Goal: Book appointment/travel/reservation

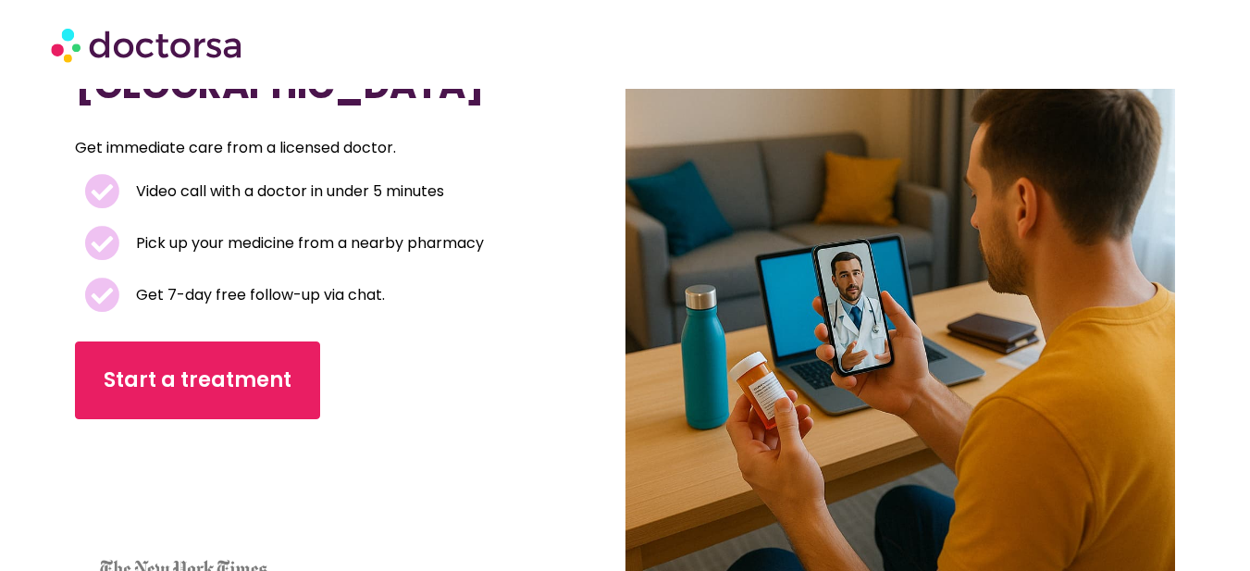
scroll to position [185, 0]
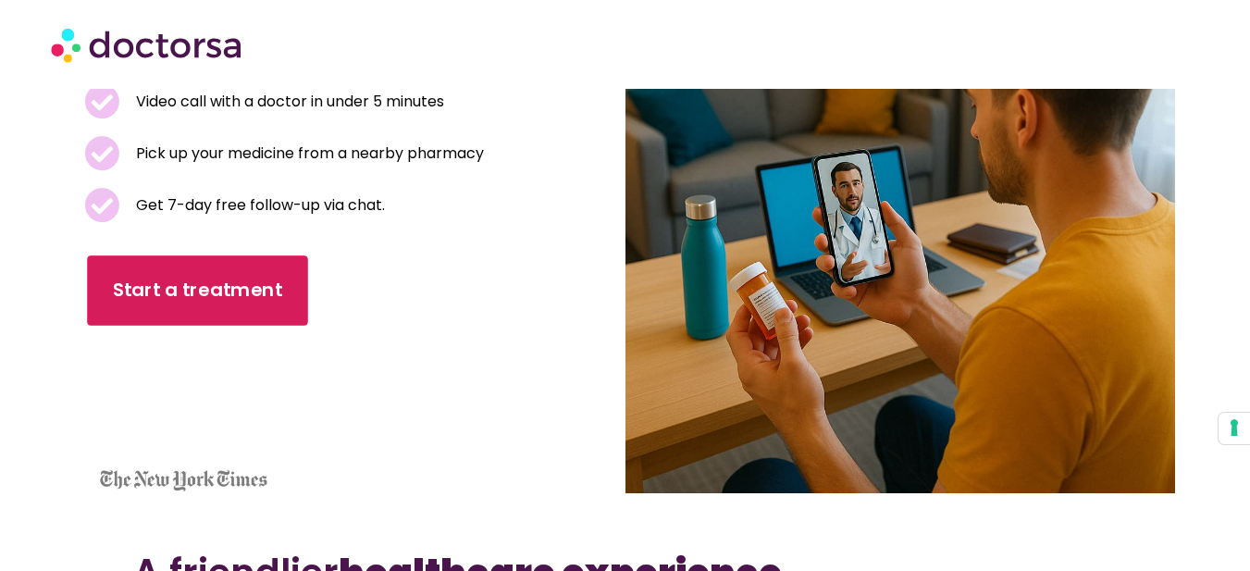
click at [232, 287] on span "Start a treatment" at bounding box center [197, 290] width 169 height 27
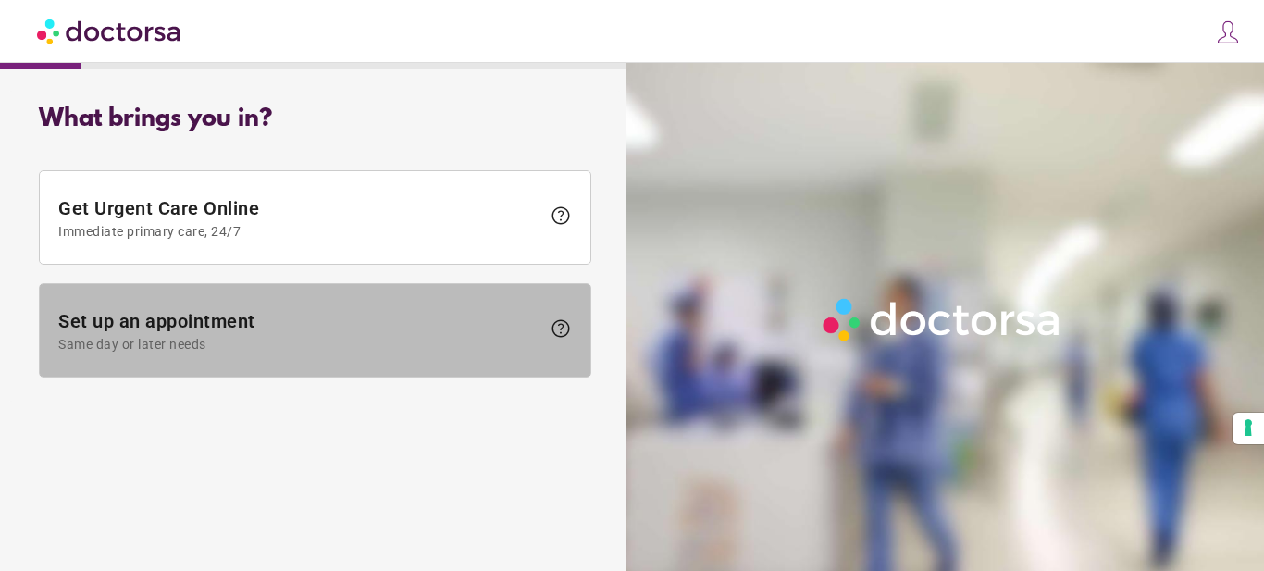
click at [475, 290] on span at bounding box center [315, 330] width 550 height 93
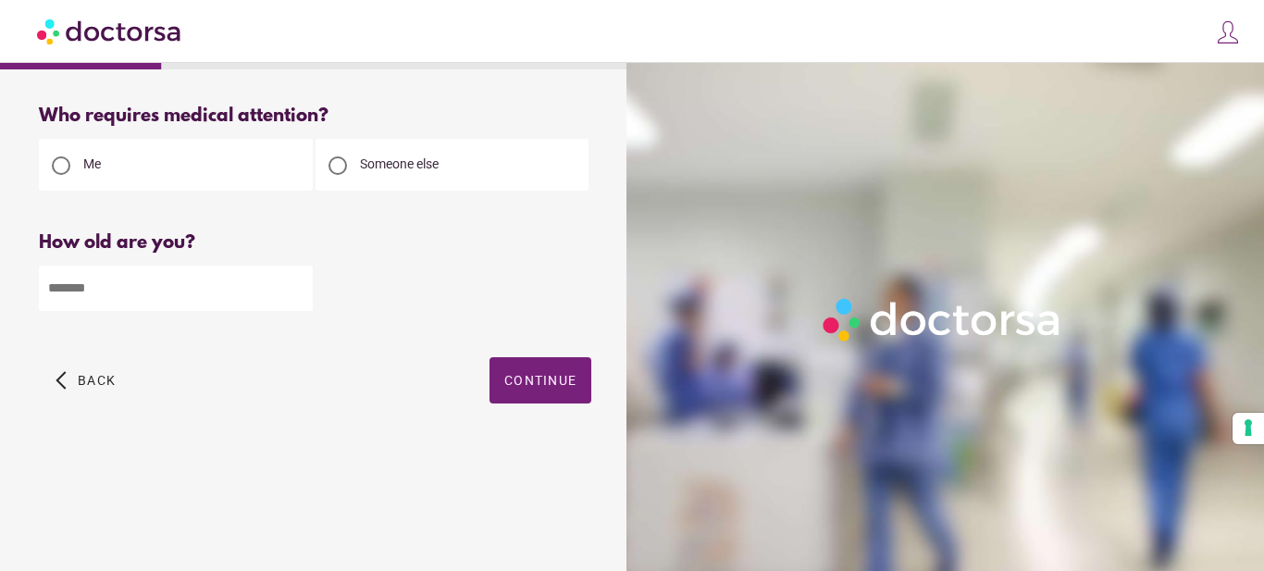
click at [324, 310] on div "How old are you? How old is the patient? Please enter your age" at bounding box center [315, 285] width 552 height 106
type input "*"
click at [302, 297] on input "*" at bounding box center [176, 287] width 274 height 45
type input "**"
click at [523, 370] on span "button" at bounding box center [540, 380] width 102 height 46
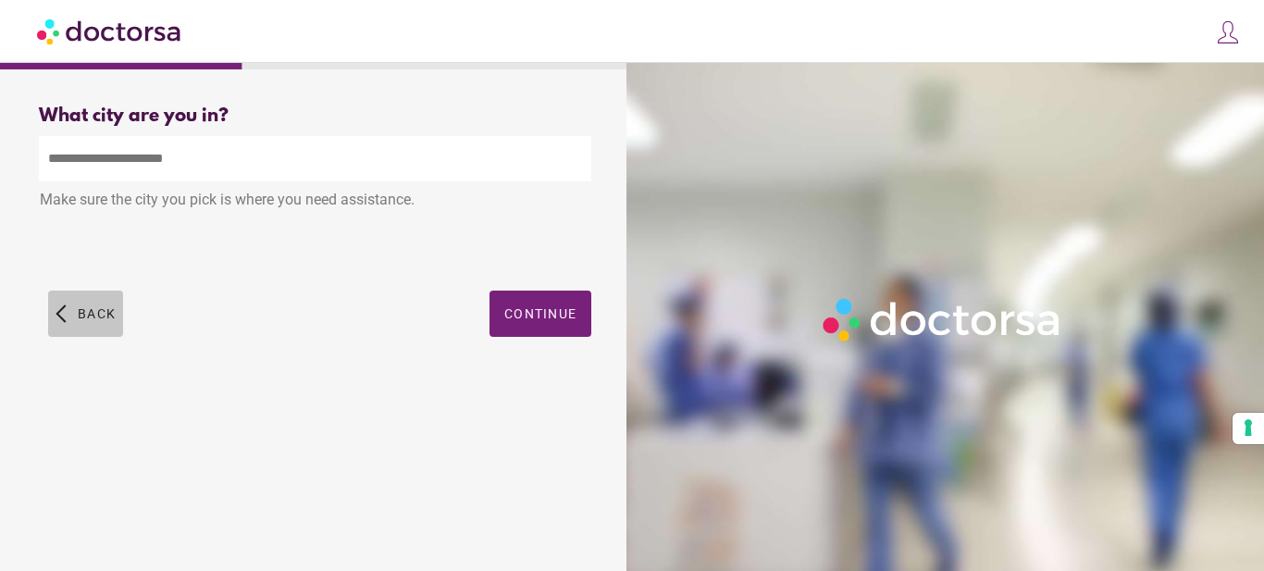
click at [60, 307] on span "button" at bounding box center [85, 313] width 75 height 46
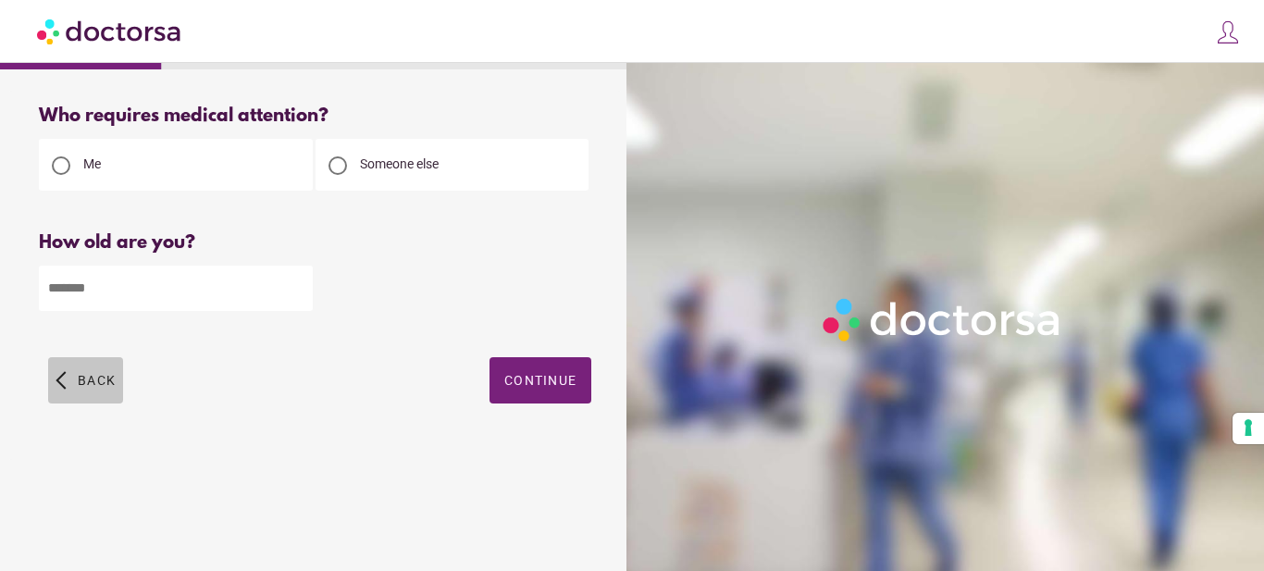
click at [86, 385] on span "Back" at bounding box center [97, 380] width 38 height 15
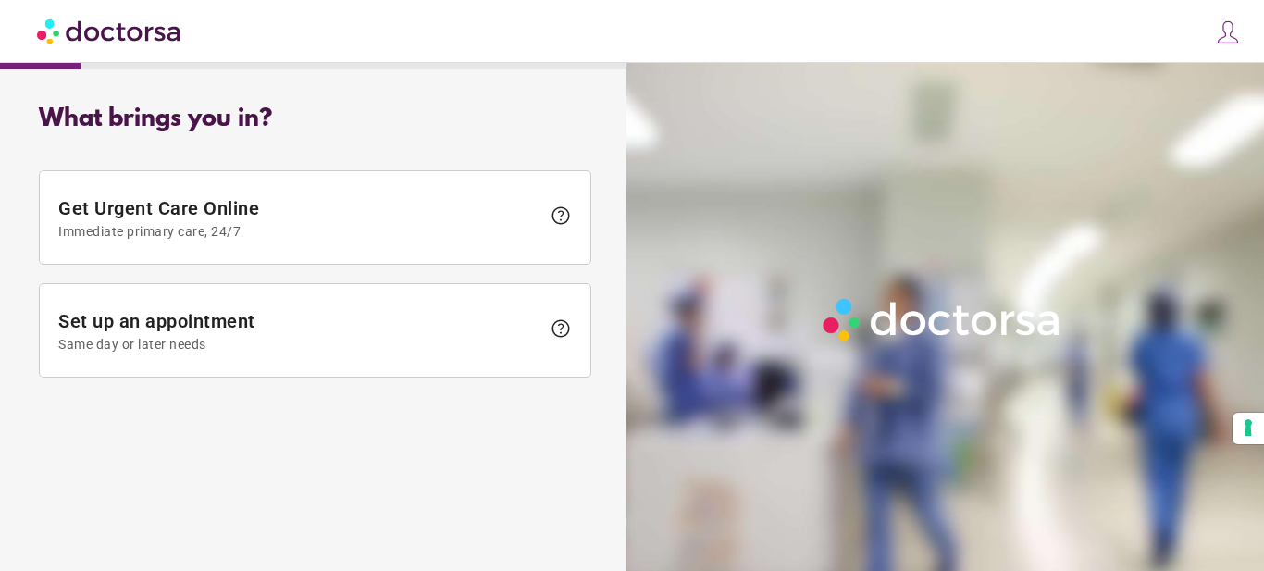
click at [147, 35] on img at bounding box center [110, 31] width 146 height 42
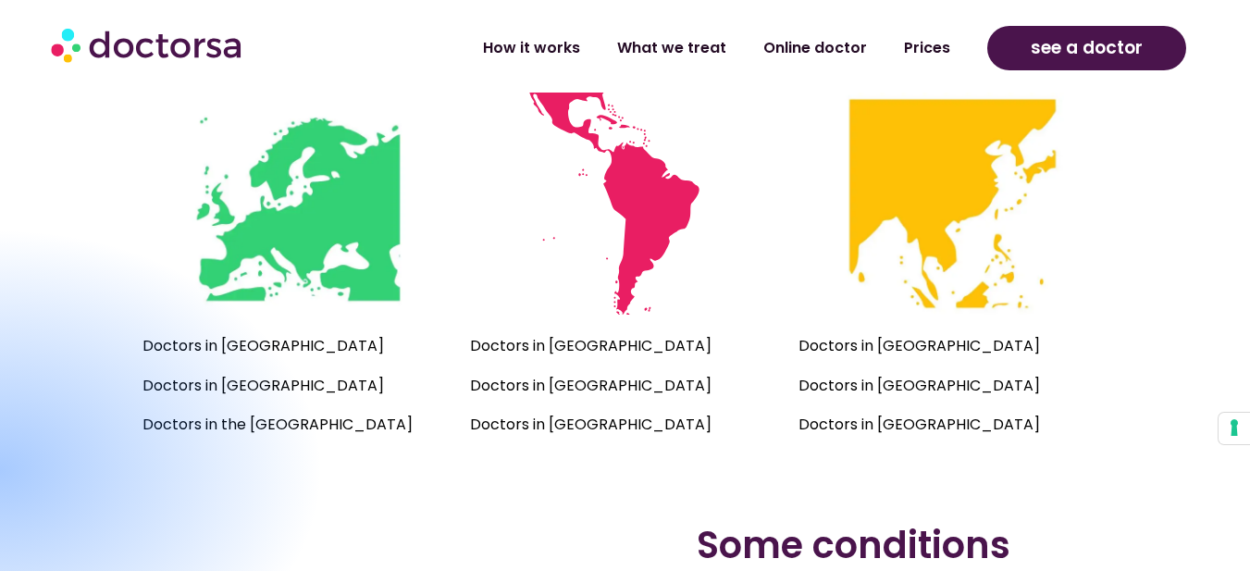
scroll to position [1295, 0]
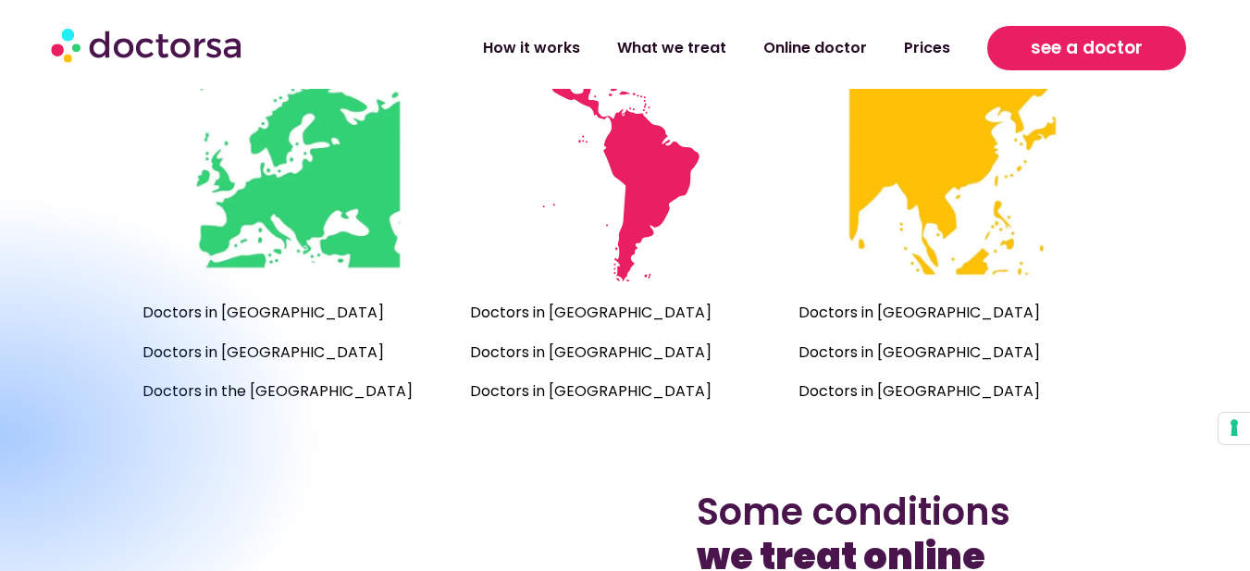
click at [1068, 39] on span "see a doctor" at bounding box center [1086, 48] width 112 height 30
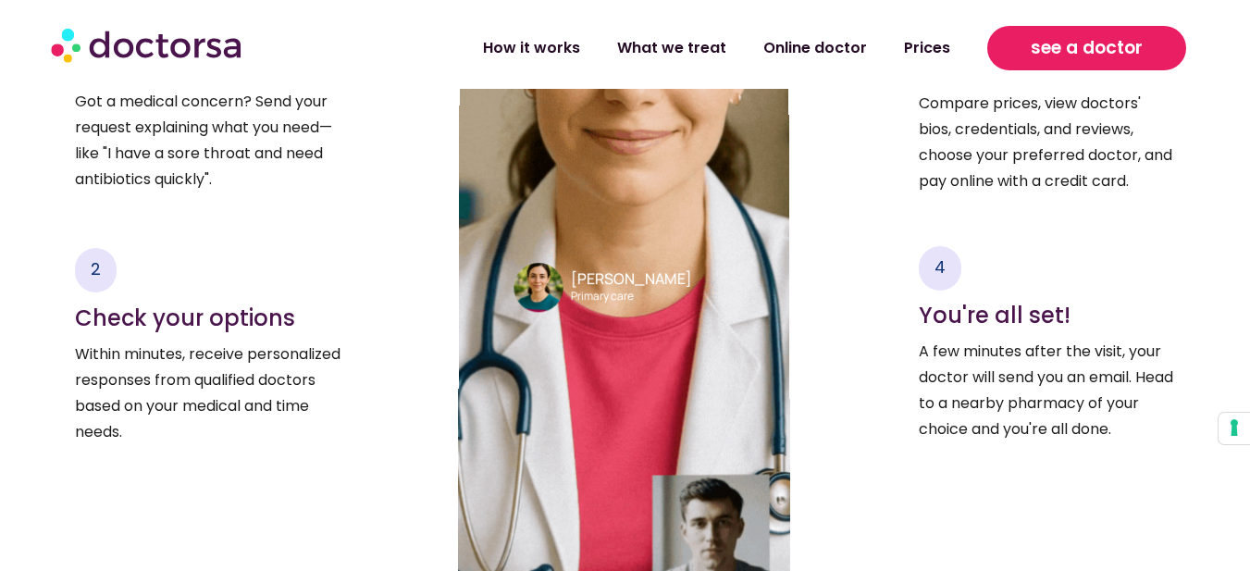
scroll to position [3238, 0]
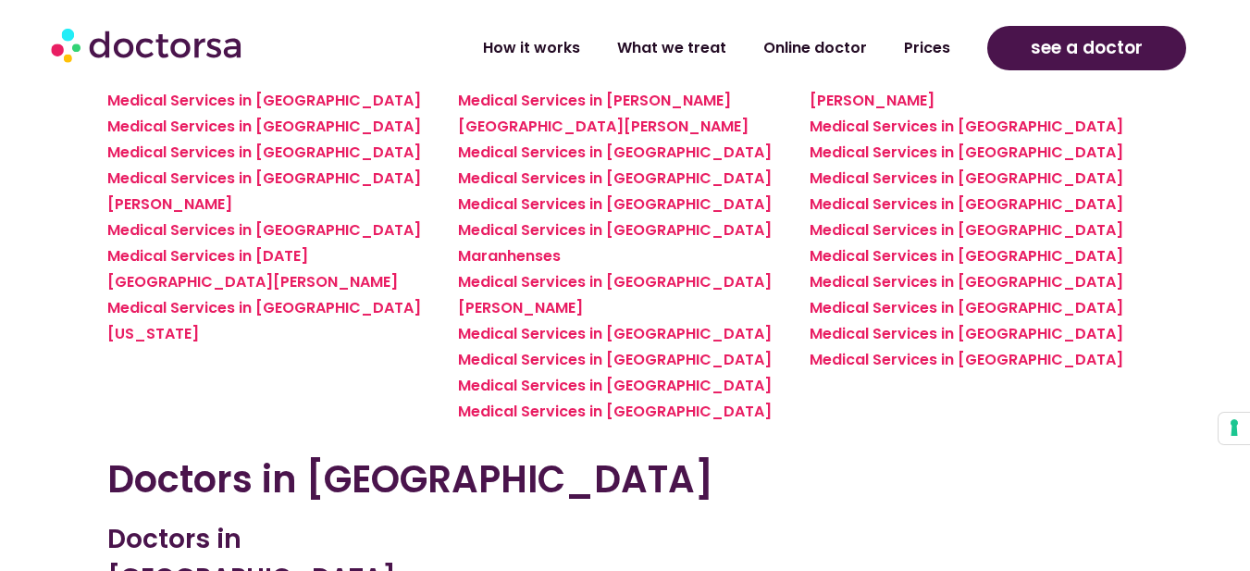
scroll to position [4865, 0]
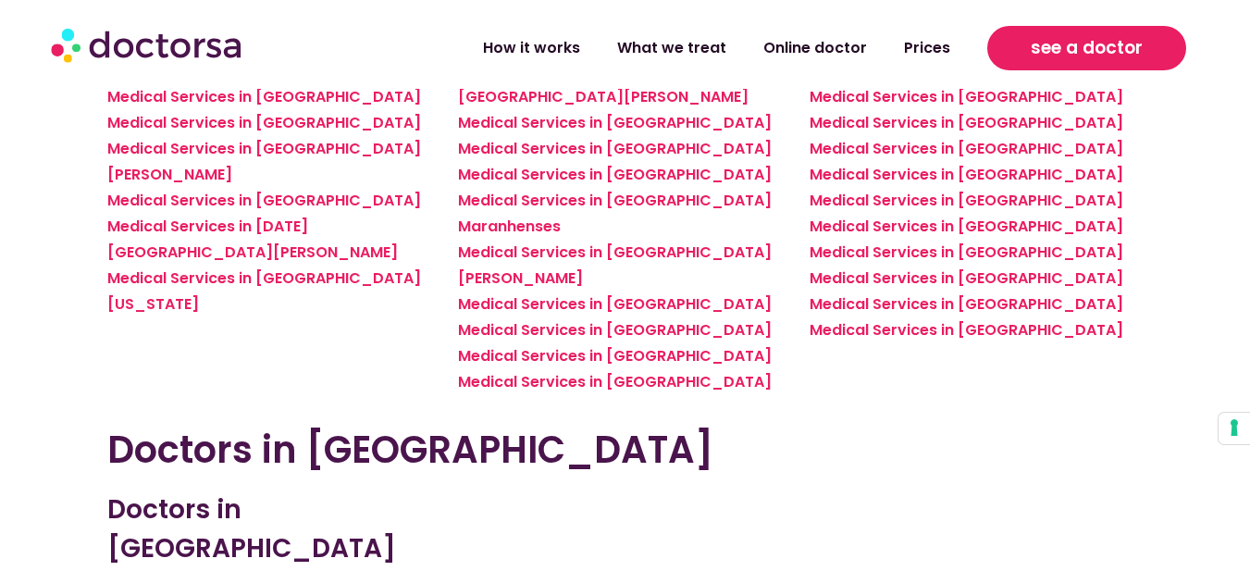
click at [1054, 43] on span "see a doctor" at bounding box center [1086, 48] width 112 height 30
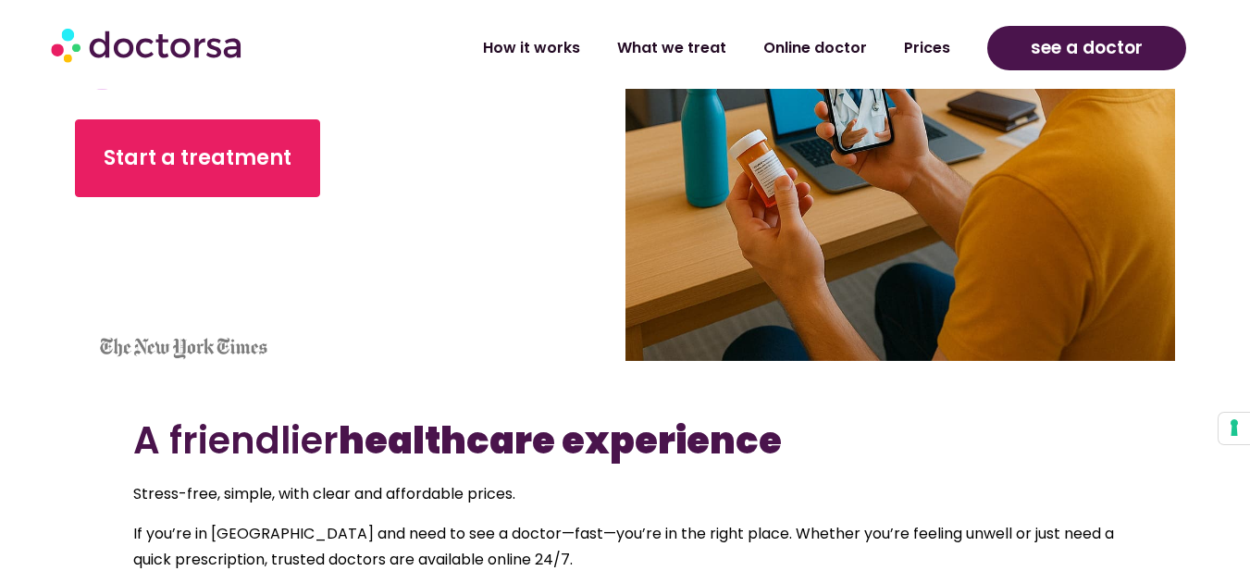
scroll to position [278, 0]
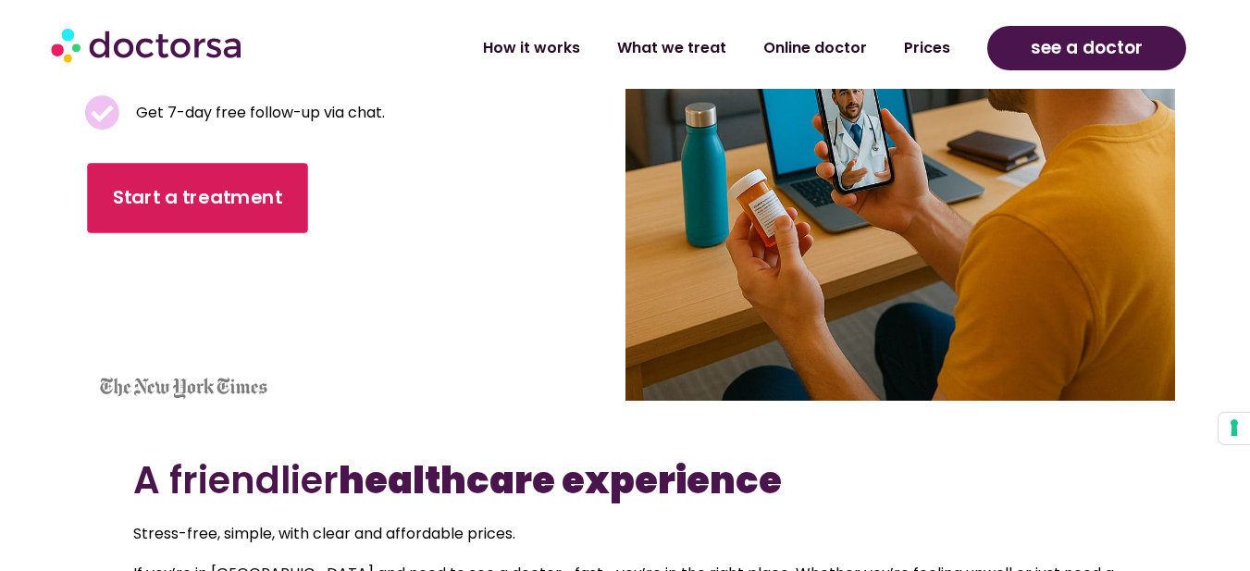
click at [204, 190] on span "Start a treatment" at bounding box center [197, 197] width 169 height 27
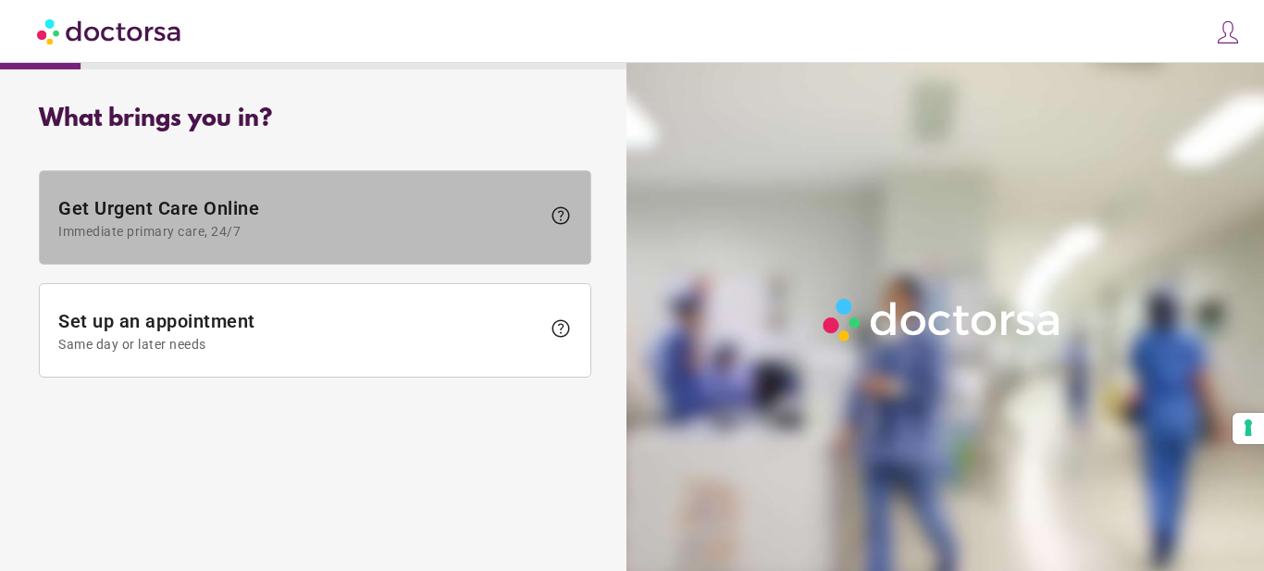
click at [296, 254] on span at bounding box center [315, 217] width 550 height 93
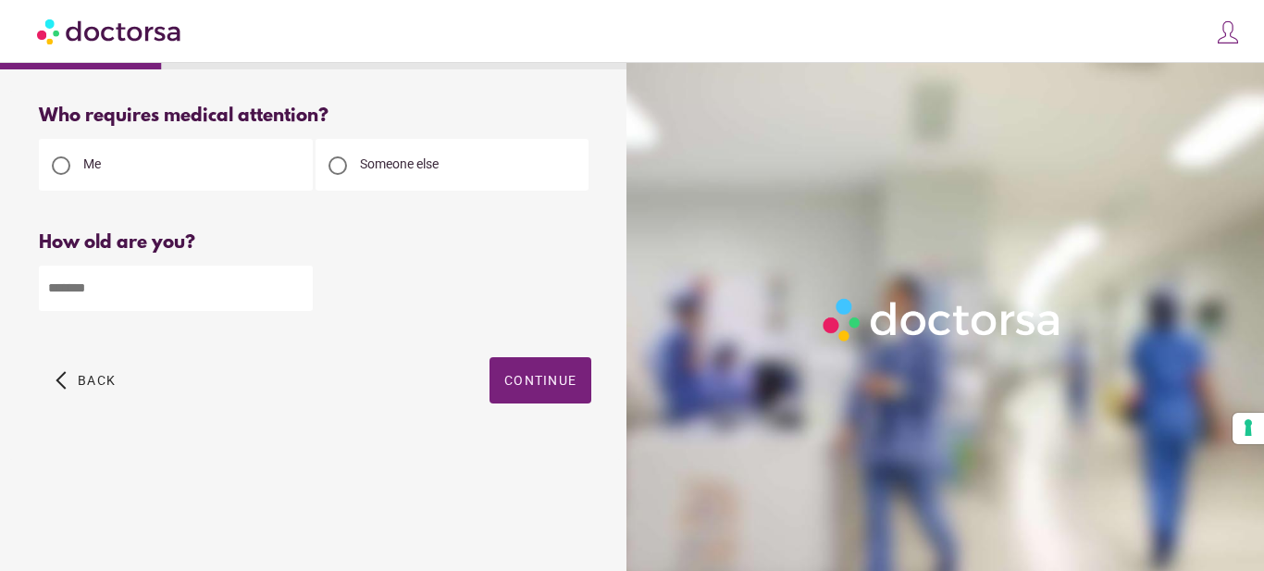
drag, startPoint x: 531, startPoint y: 380, endPoint x: 442, endPoint y: 368, distance: 89.6
click at [522, 380] on span "Continue" at bounding box center [540, 380] width 72 height 15
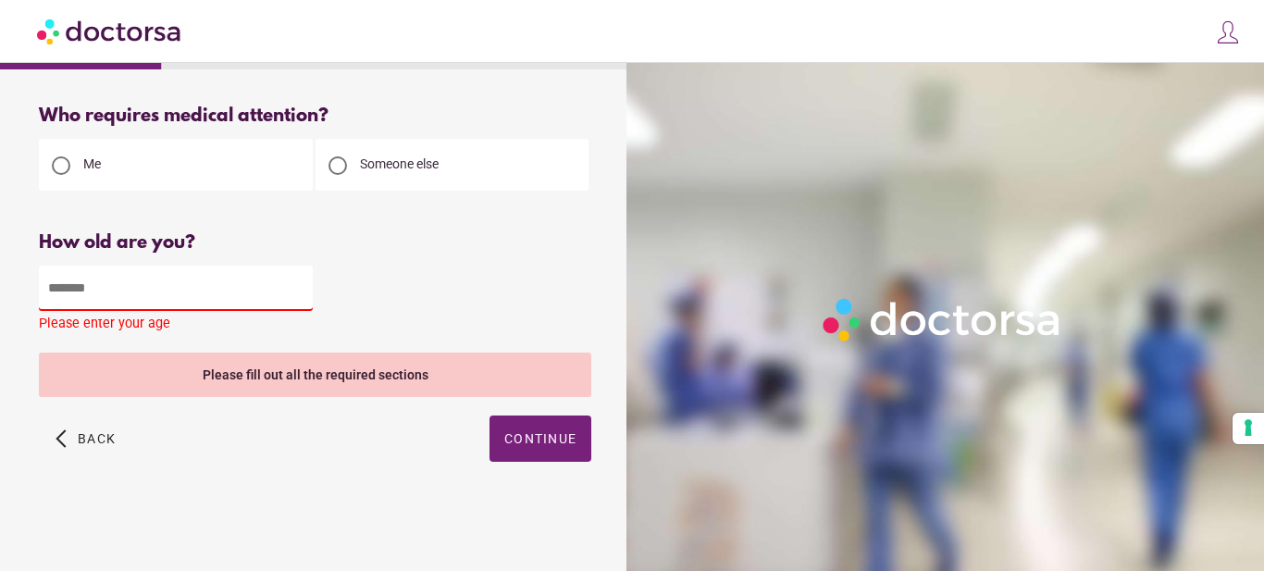
click at [185, 308] on input "number" at bounding box center [176, 287] width 274 height 45
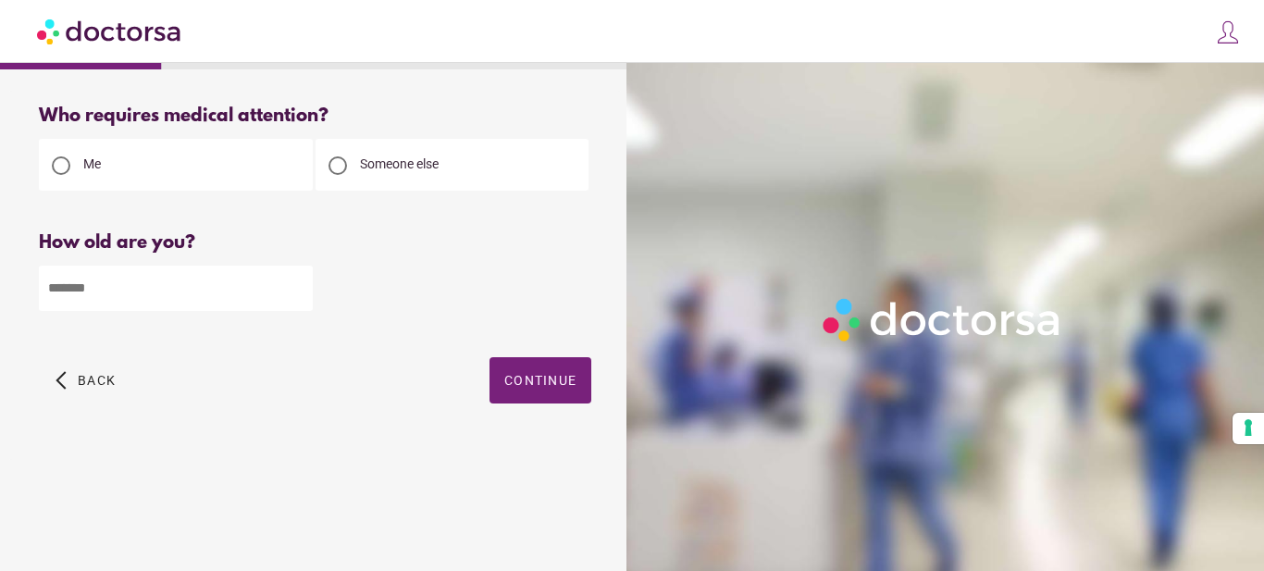
type input "**"
click at [557, 379] on span "Continue" at bounding box center [540, 380] width 72 height 15
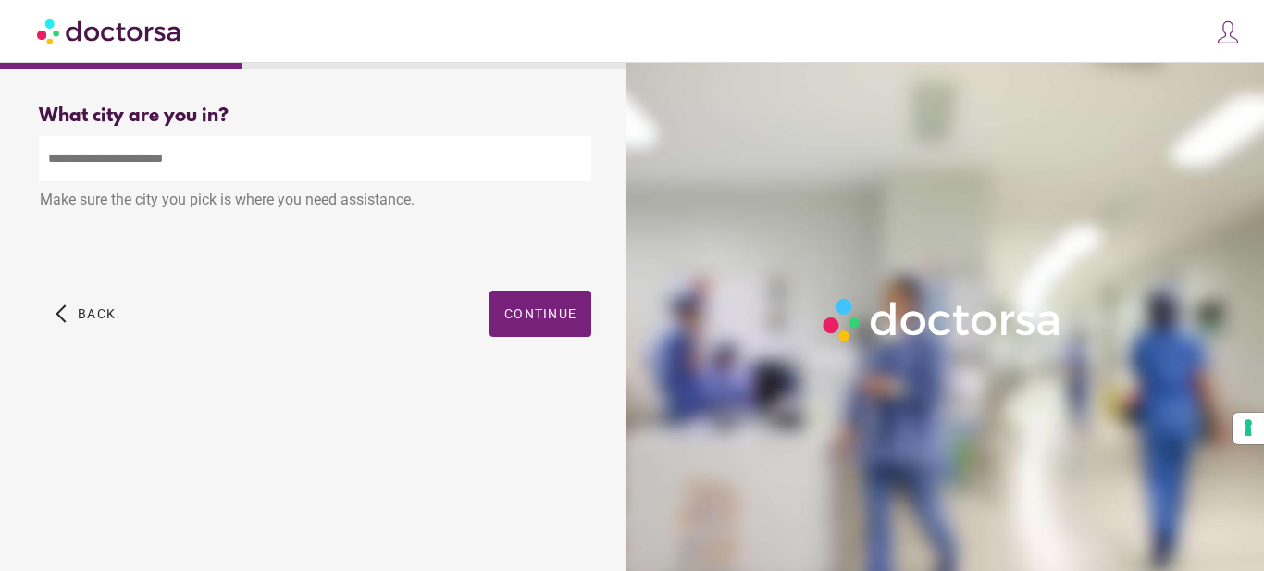
click at [216, 156] on input "text" at bounding box center [315, 158] width 552 height 45
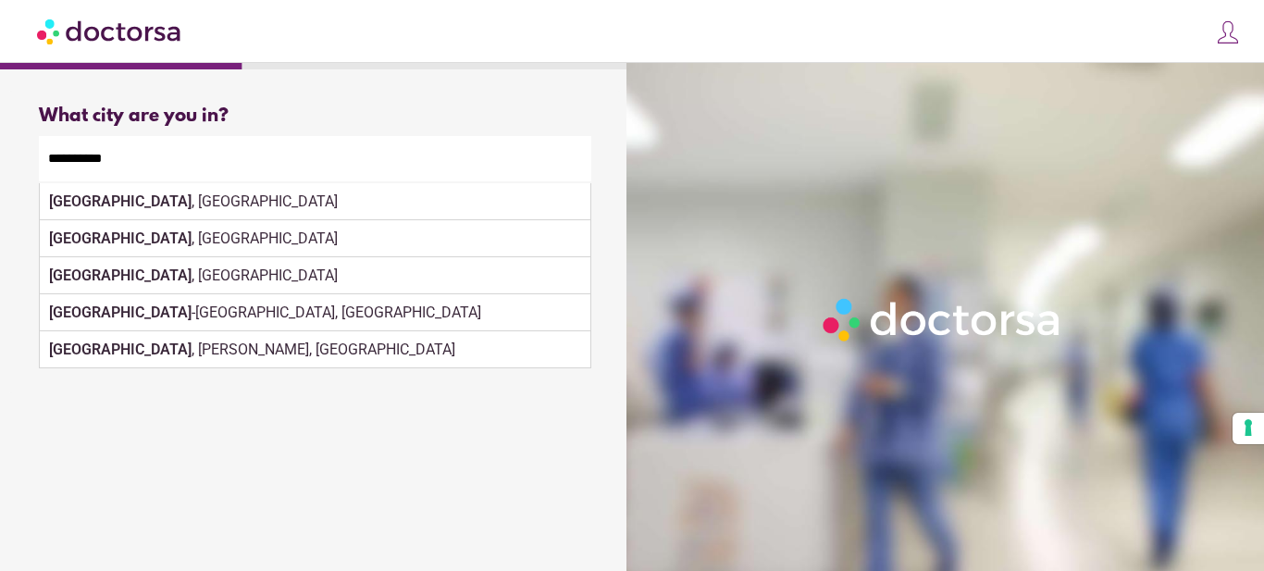
drag, startPoint x: 376, startPoint y: 469, endPoint x: 438, endPoint y: 428, distance: 74.1
click at [379, 467] on div "What brings you in? Get Urgent Care Online Immediate primary care, 24/7 help Se…" at bounding box center [314, 310] width 611 height 438
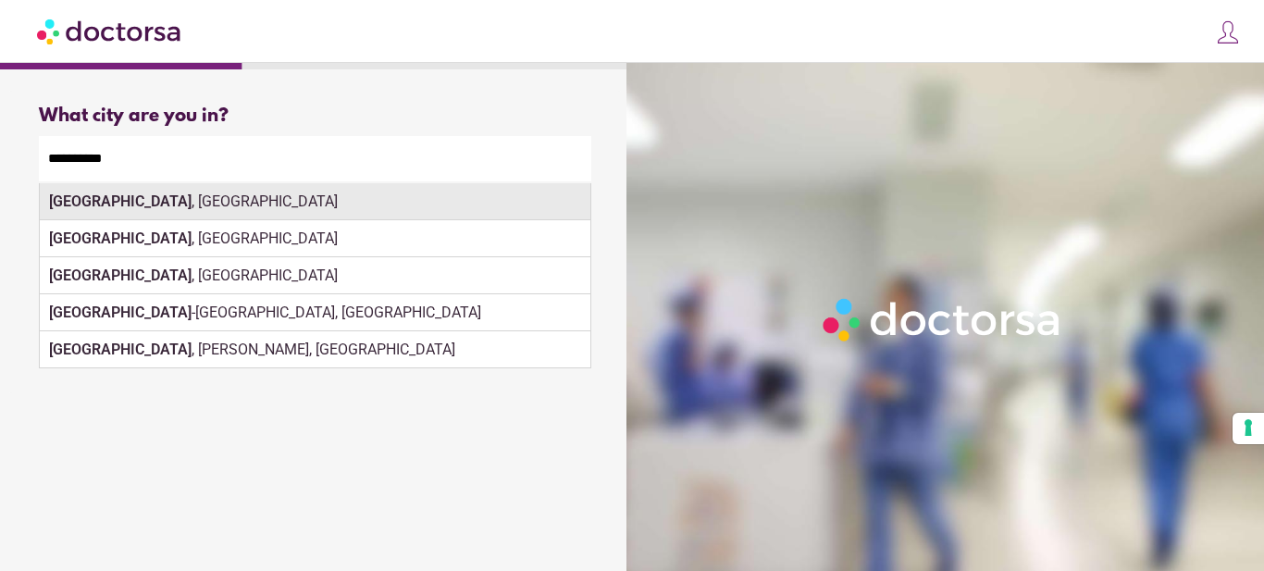
click at [268, 204] on div "[GEOGRAPHIC_DATA] , [GEOGRAPHIC_DATA]" at bounding box center [315, 201] width 550 height 37
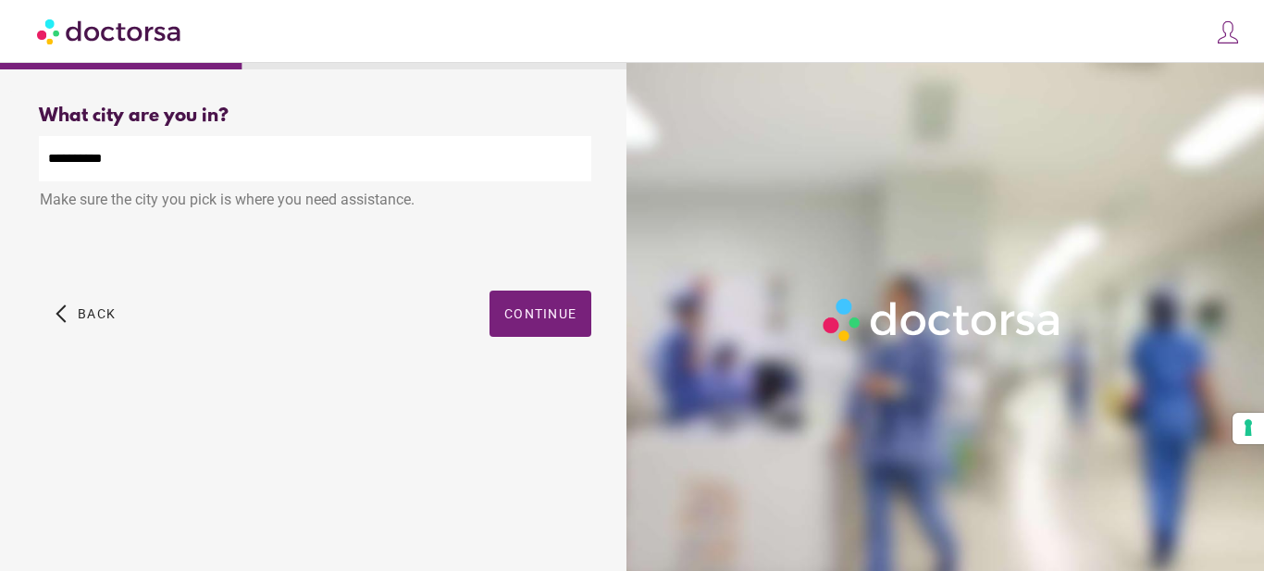
type input "**********"
click at [498, 309] on span "button" at bounding box center [540, 313] width 102 height 46
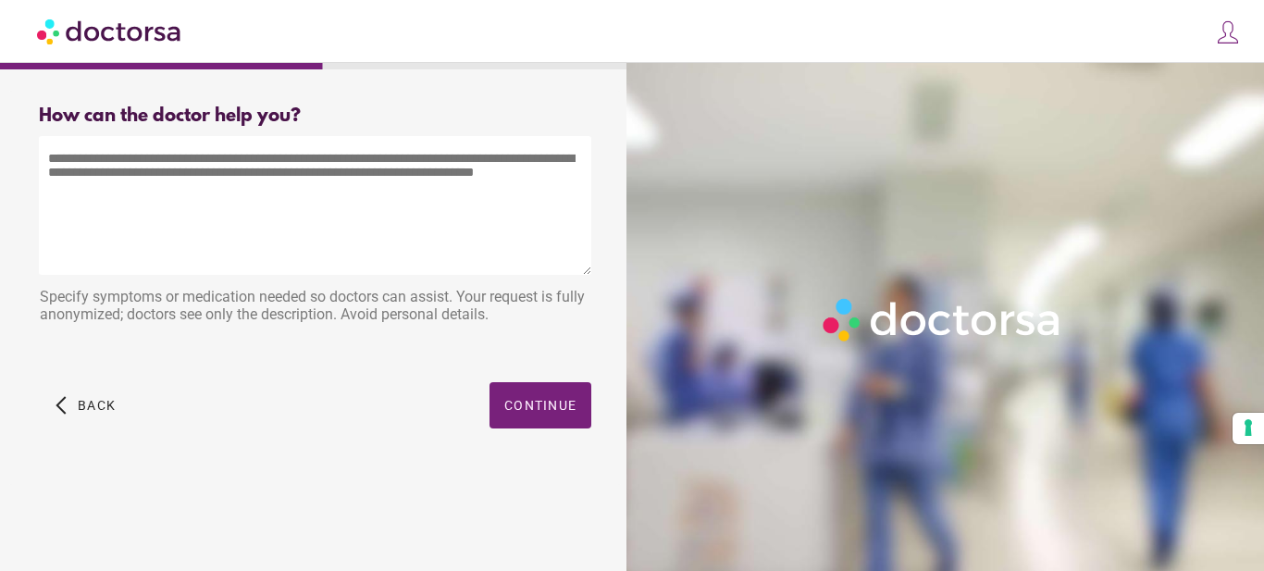
click at [344, 243] on textarea at bounding box center [315, 205] width 552 height 139
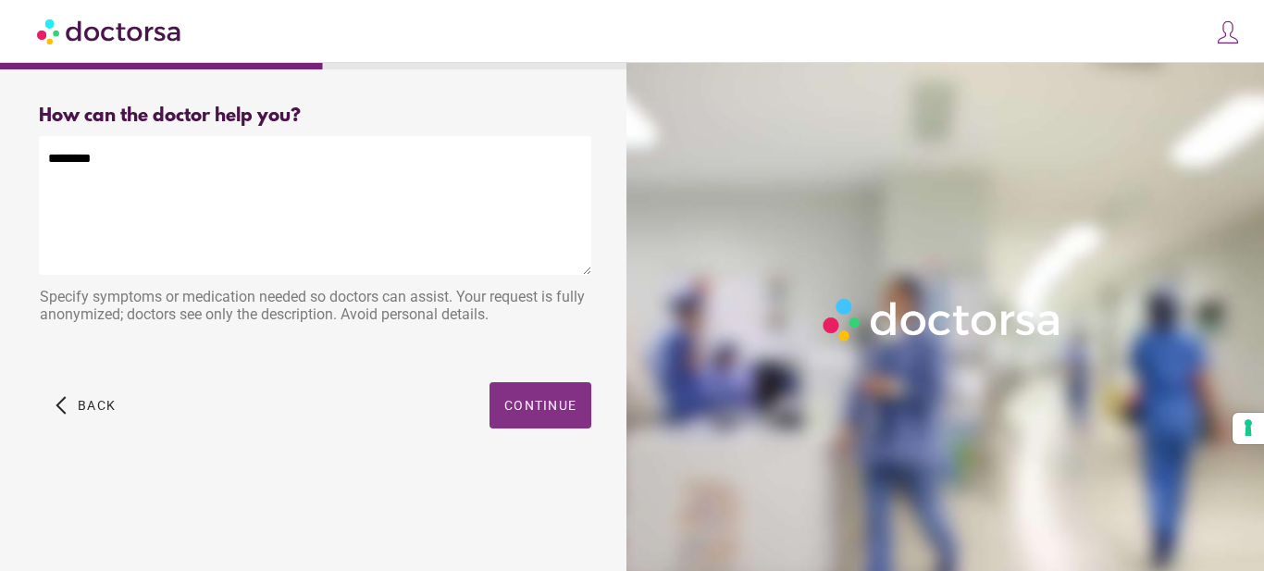
type textarea "********"
click at [562, 392] on span "button" at bounding box center [540, 405] width 102 height 46
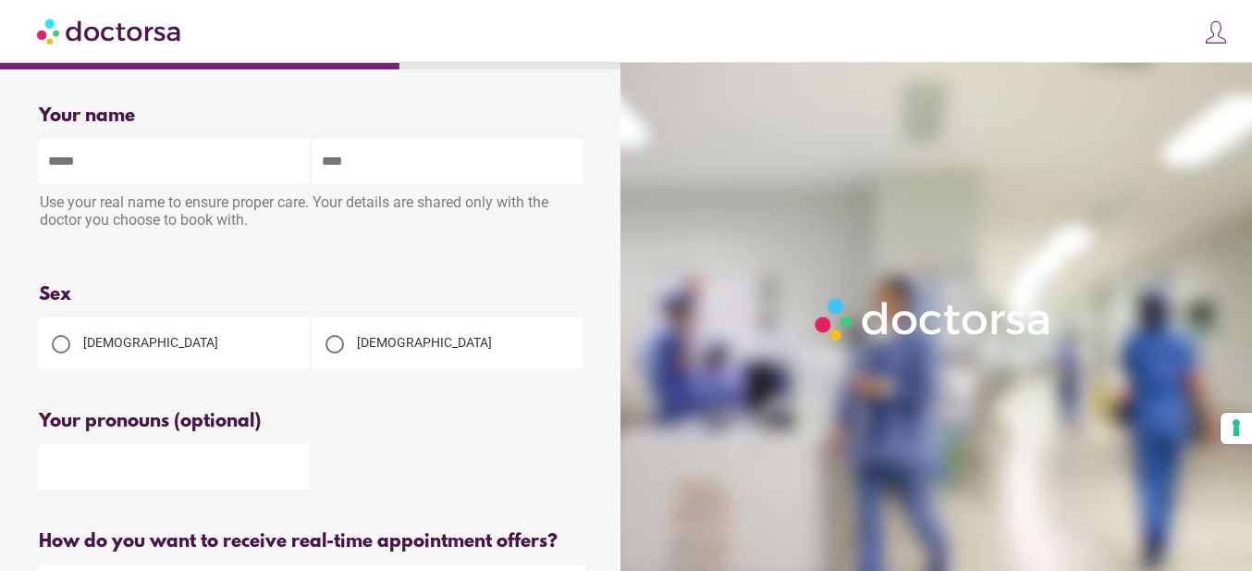
click at [179, 153] on input "text" at bounding box center [174, 161] width 271 height 45
type input "****"
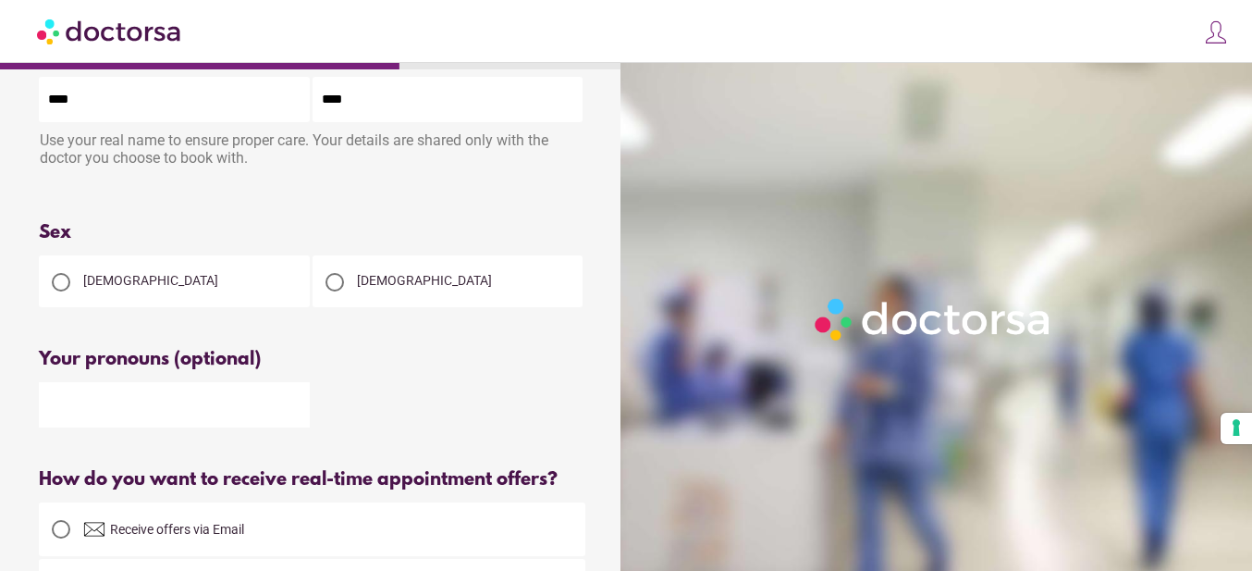
scroll to position [93, 0]
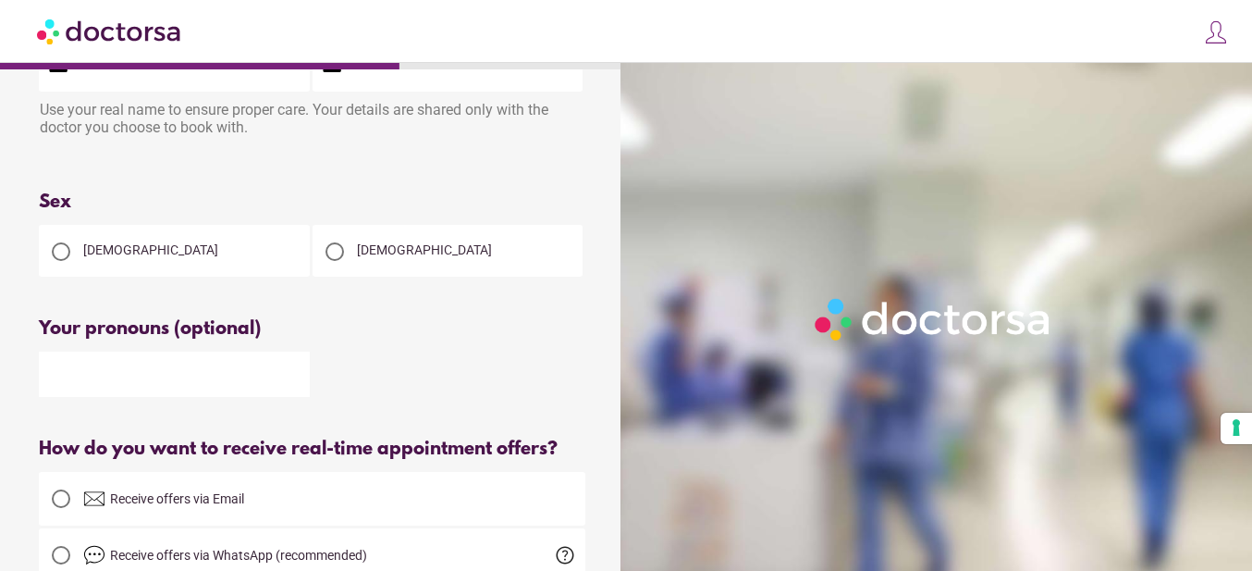
type input "****"
click at [349, 243] on div at bounding box center [334, 251] width 37 height 37
drag, startPoint x: 248, startPoint y: 360, endPoint x: 241, endPoint y: 375, distance: 16.2
click at [246, 362] on input "text" at bounding box center [174, 374] width 271 height 45
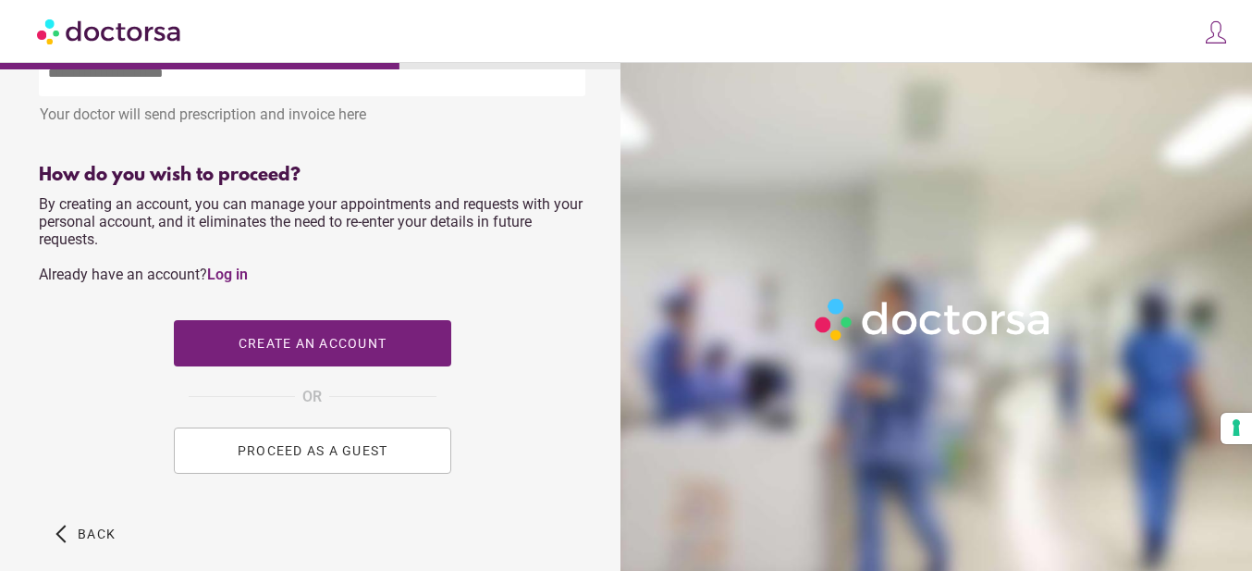
scroll to position [833, 0]
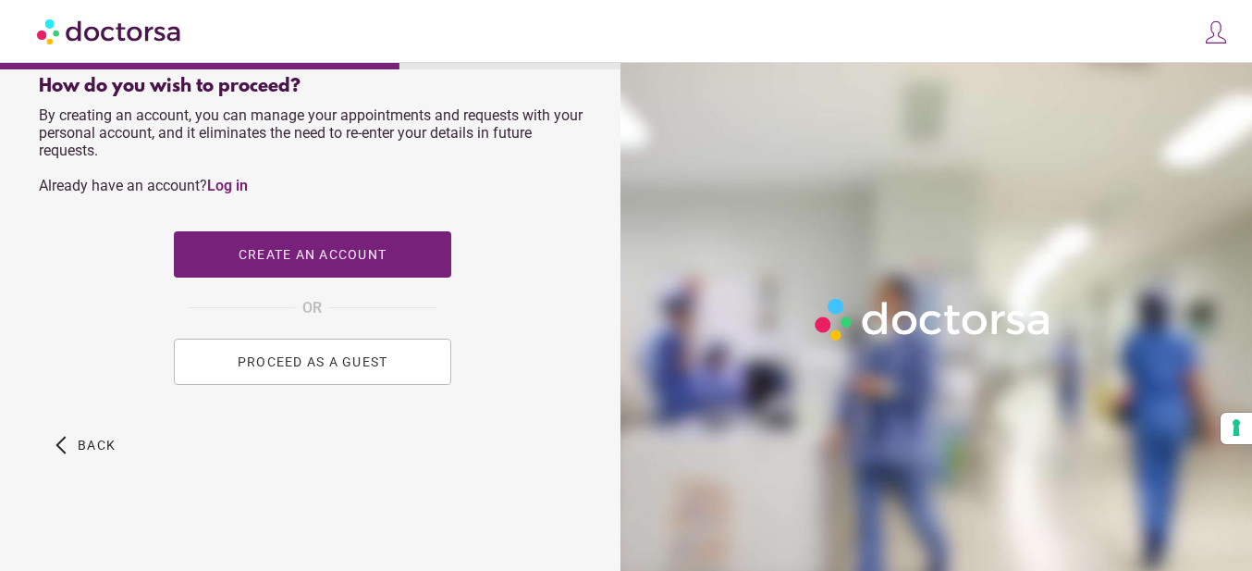
click at [347, 369] on span "PROCEED AS A GUEST" at bounding box center [312, 361] width 151 height 15
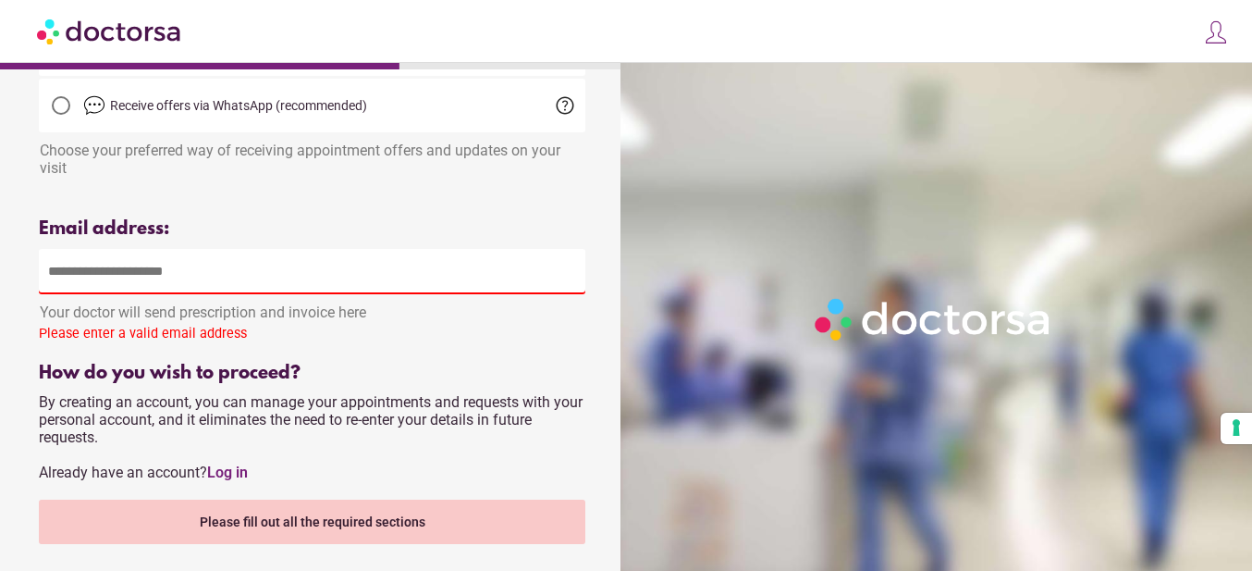
scroll to position [463, 0]
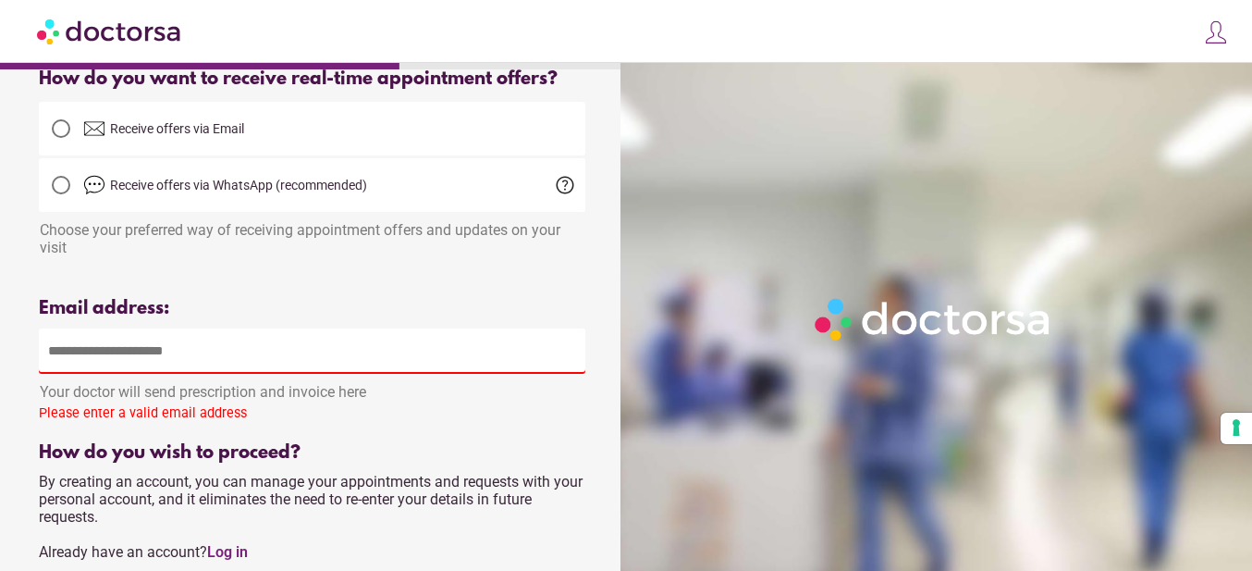
click at [332, 368] on input "email" at bounding box center [312, 350] width 547 height 45
click at [479, 418] on div "Please enter a valid email address" at bounding box center [312, 416] width 547 height 23
click at [302, 358] on input "email" at bounding box center [312, 350] width 547 height 45
drag, startPoint x: 254, startPoint y: 382, endPoint x: 256, endPoint y: 369, distance: 13.1
click at [256, 379] on div "Email address: **** Your doctor will send prescription and invoice here Please …" at bounding box center [312, 363] width 547 height 130
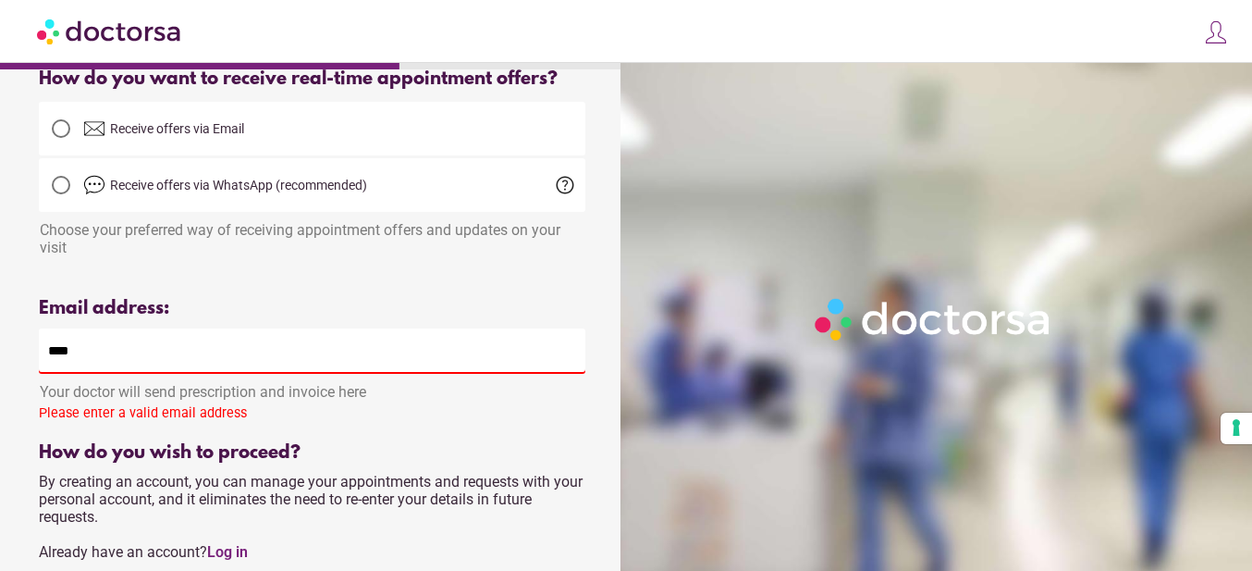
click at [254, 365] on input "****" at bounding box center [312, 350] width 547 height 45
click at [365, 252] on div "Choose your preferred way of receiving appointment offers and updates on your v…" at bounding box center [312, 234] width 547 height 44
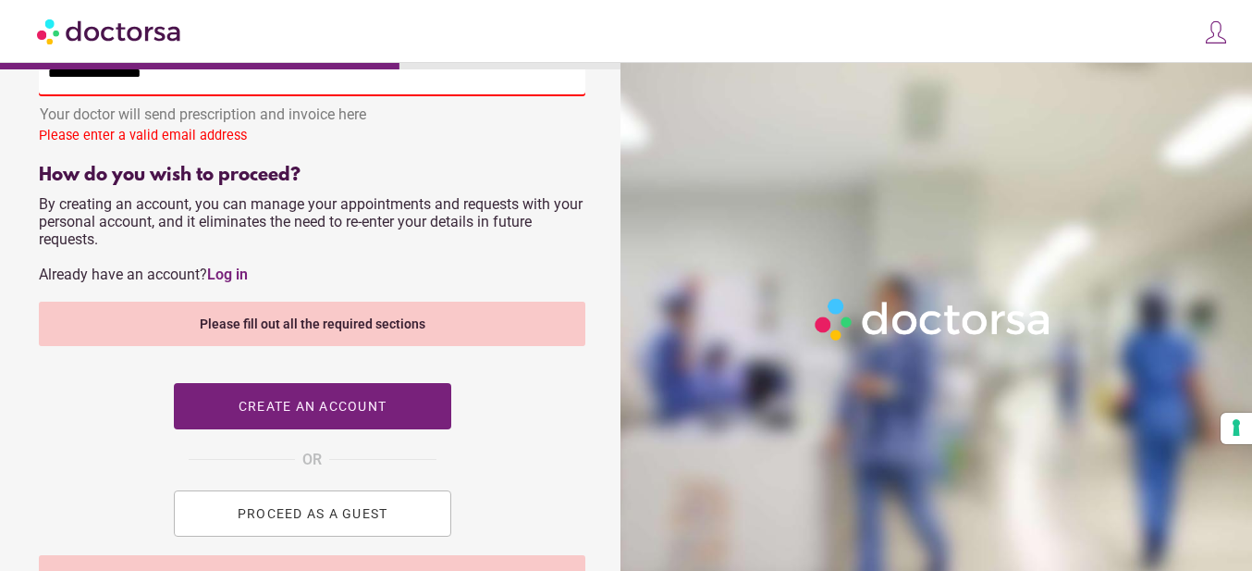
scroll to position [925, 0]
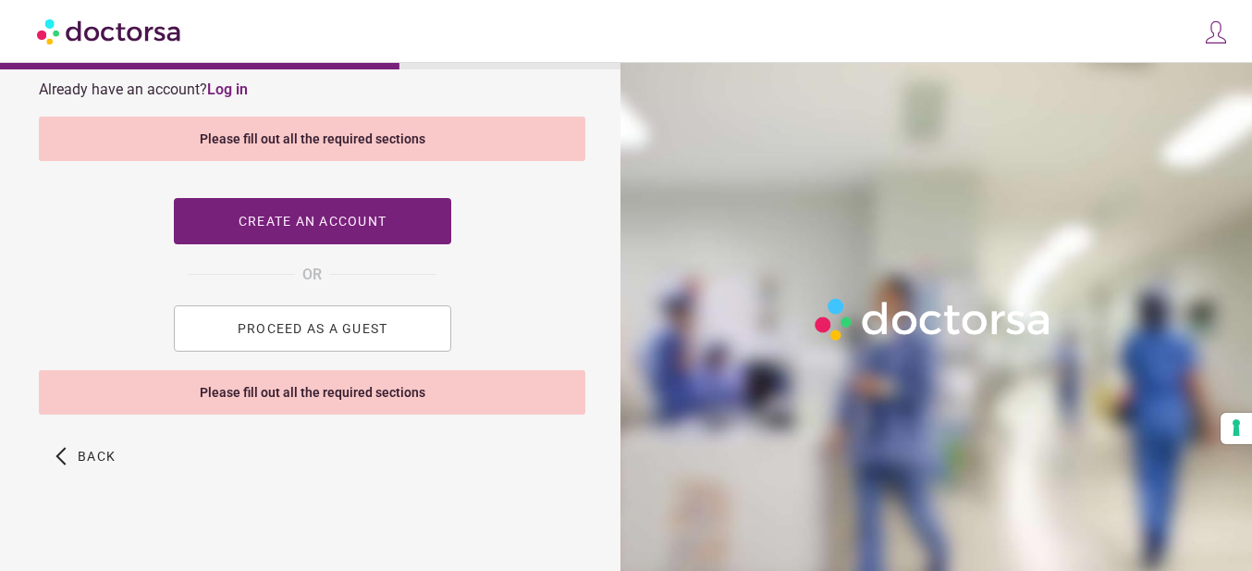
click at [324, 336] on span "PROCEED AS A GUEST" at bounding box center [312, 328] width 151 height 15
click at [401, 338] on button "PROCEED AS A GUEST" at bounding box center [313, 328] width 278 height 46
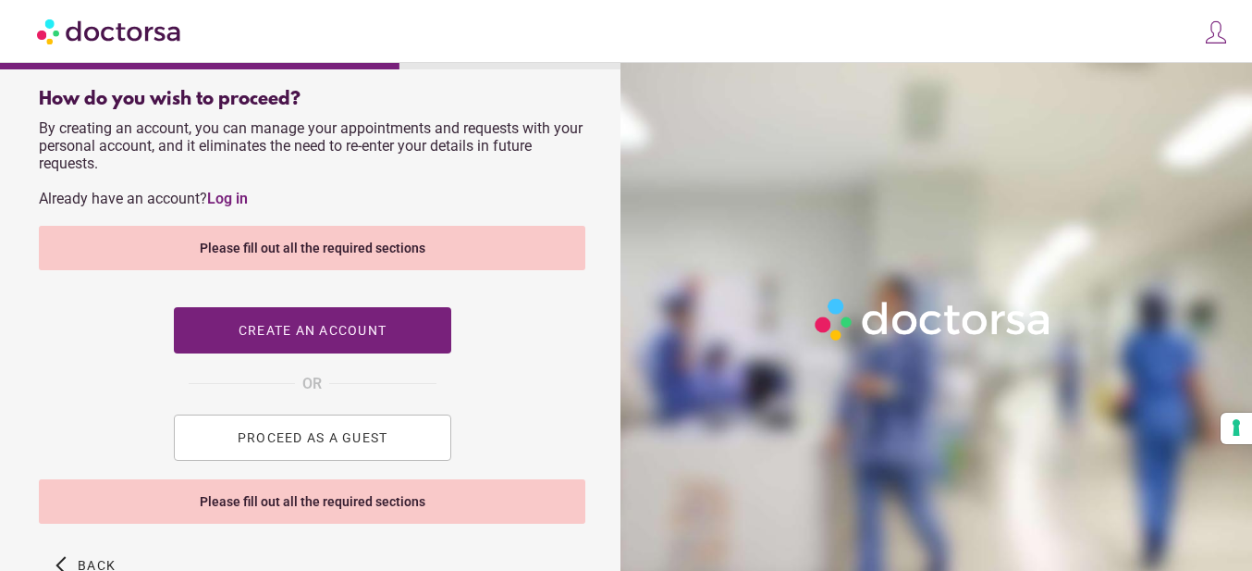
scroll to position [648, 0]
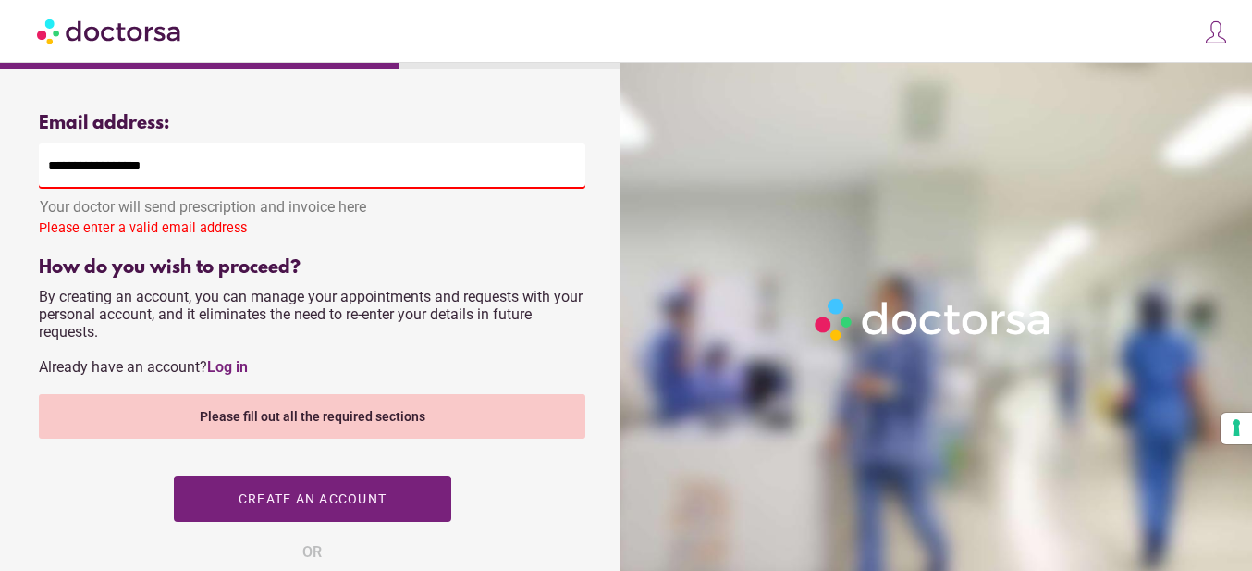
click at [111, 173] on input "**********" at bounding box center [312, 165] width 547 height 45
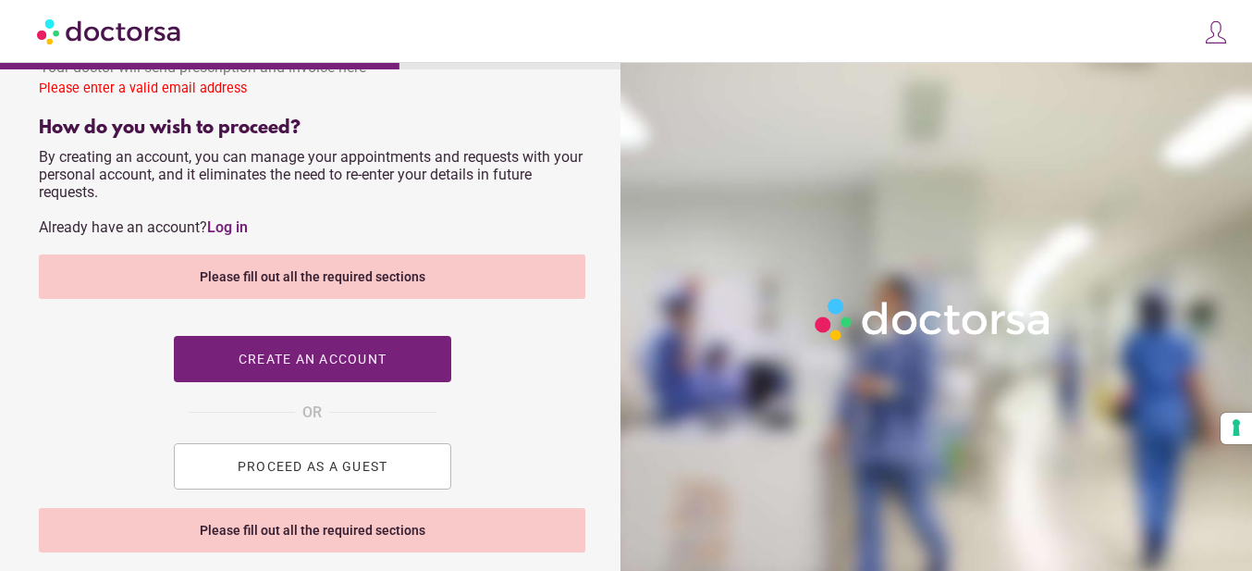
scroll to position [944, 0]
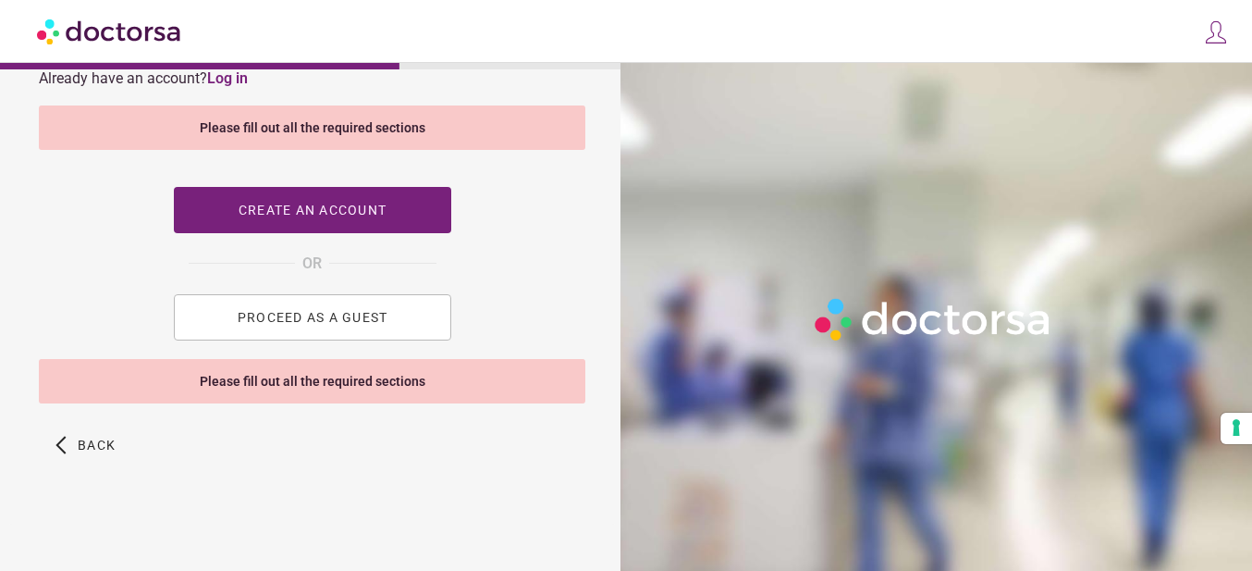
type input "**********"
click at [337, 372] on div "Please fill out all the required sections" at bounding box center [312, 381] width 547 height 44
click at [347, 334] on button "PROCEED AS A GUEST" at bounding box center [313, 317] width 278 height 46
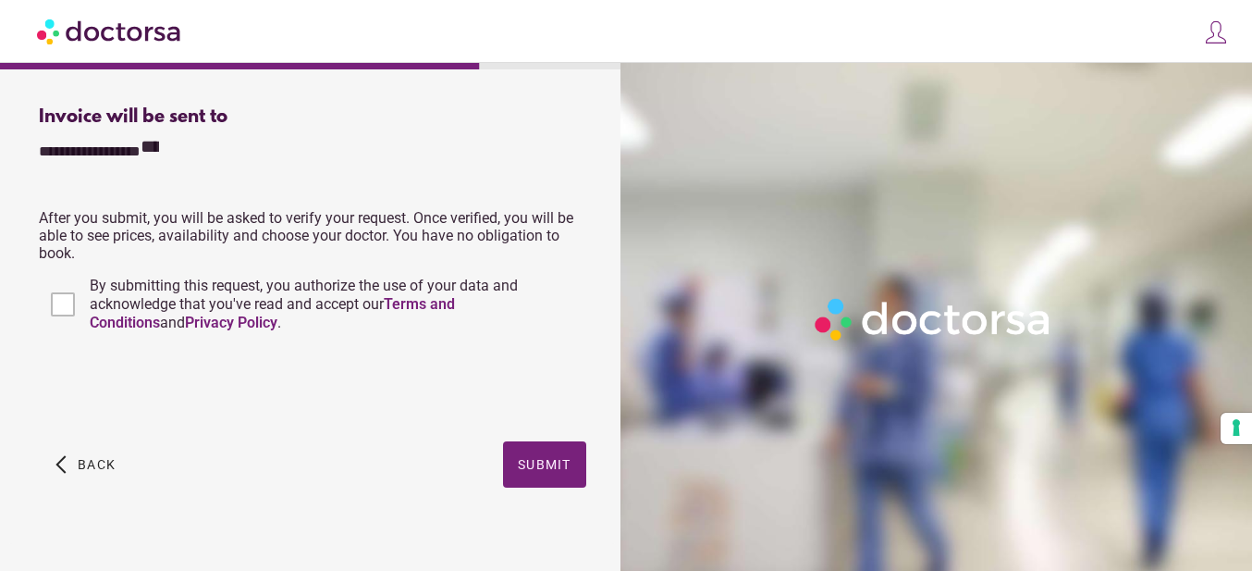
scroll to position [516, 0]
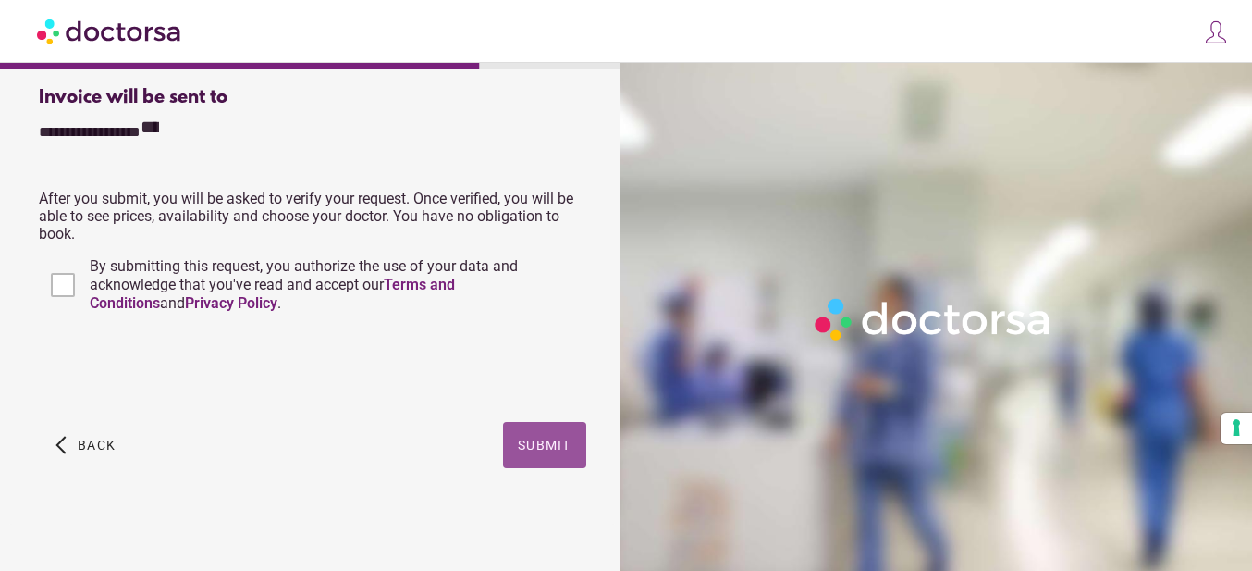
drag, startPoint x: 527, startPoint y: 449, endPoint x: 500, endPoint y: 394, distance: 60.8
click at [500, 394] on div "**********" at bounding box center [312, 49] width 606 height 950
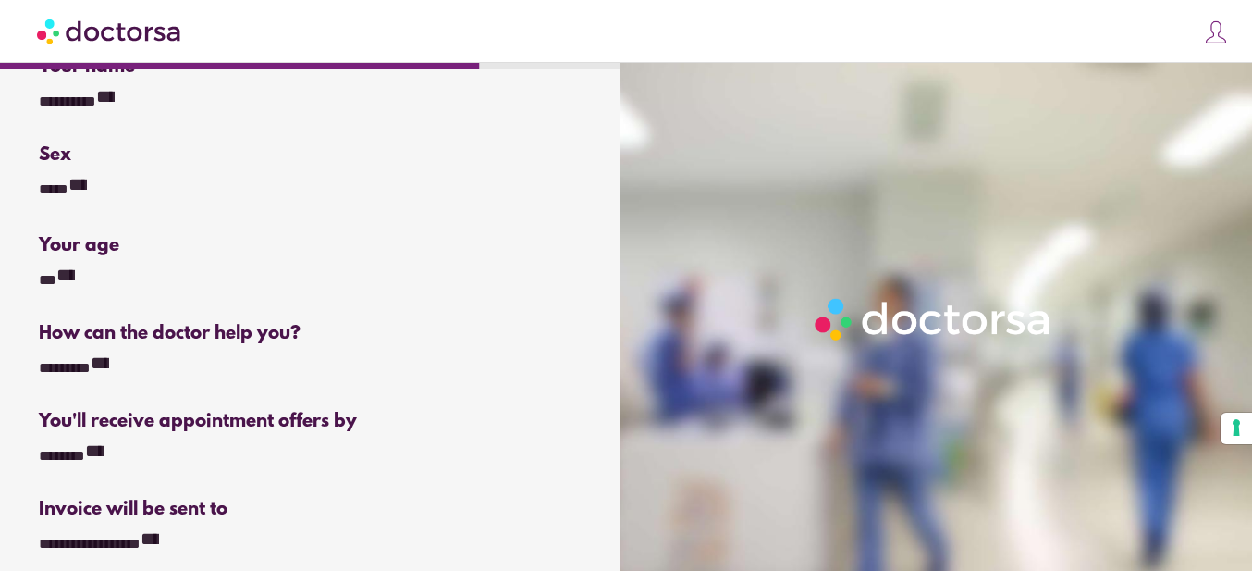
scroll to position [0, 0]
